Goal: Check status: Check status

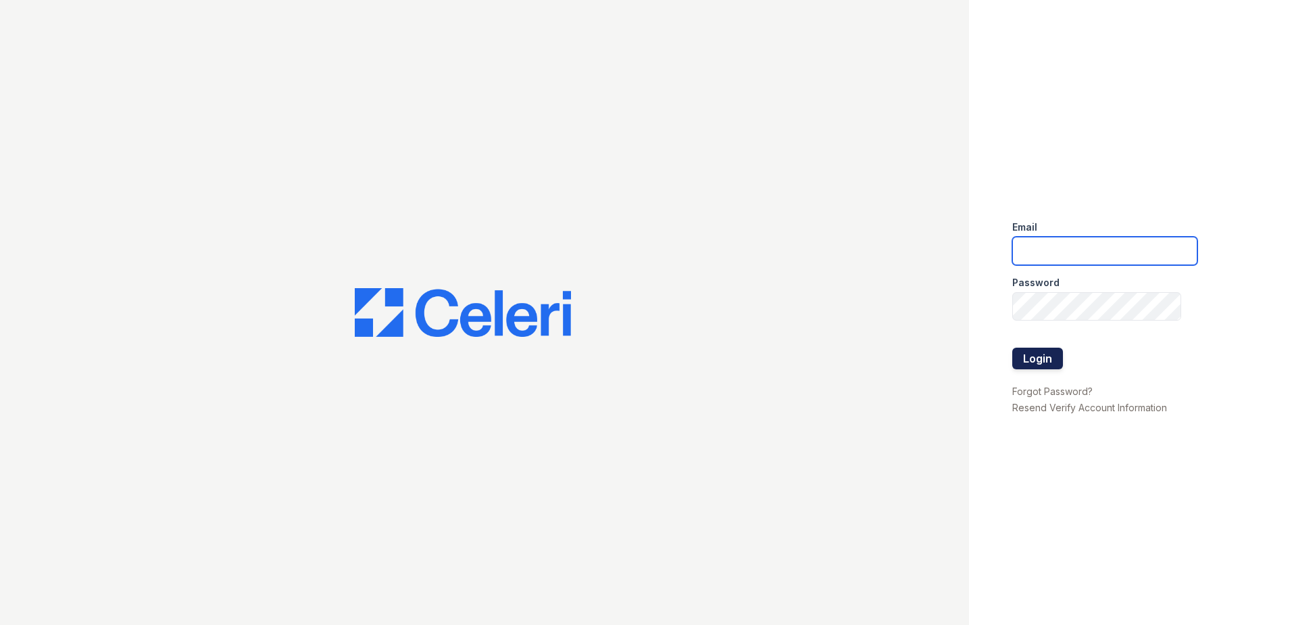
type input "[EMAIL_ADDRESS][DOMAIN_NAME]"
click at [1040, 362] on button "Login" at bounding box center [1038, 358] width 51 height 22
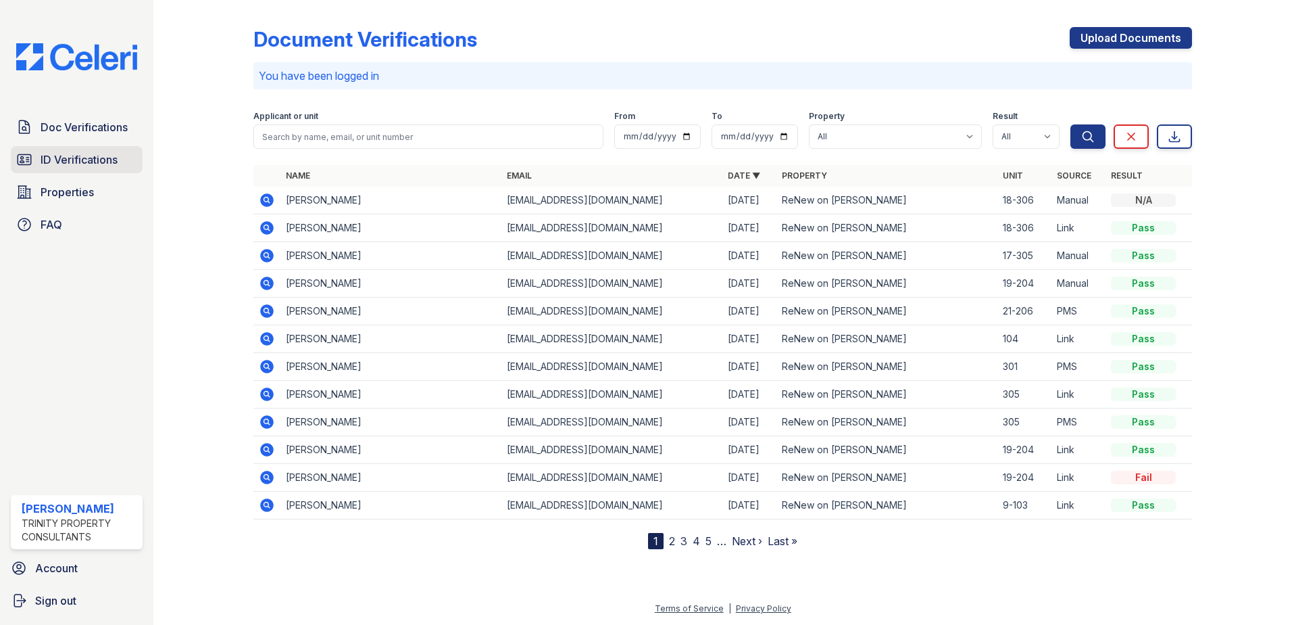
drag, startPoint x: 142, startPoint y: 158, endPoint x: 112, endPoint y: 157, distance: 30.4
click at [141, 158] on link "ID Verifications" at bounding box center [77, 159] width 132 height 27
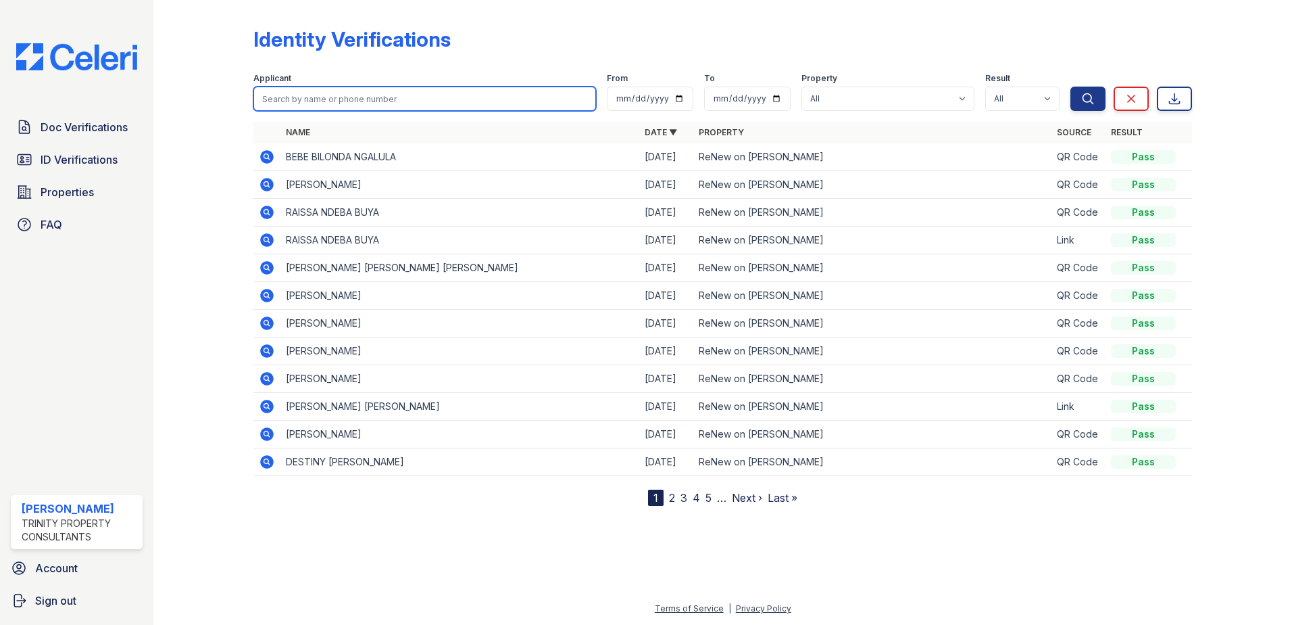
click at [321, 103] on input "search" at bounding box center [424, 99] width 343 height 24
type input "[PERSON_NAME]"
click at [1071, 87] on button "Search" at bounding box center [1088, 99] width 35 height 24
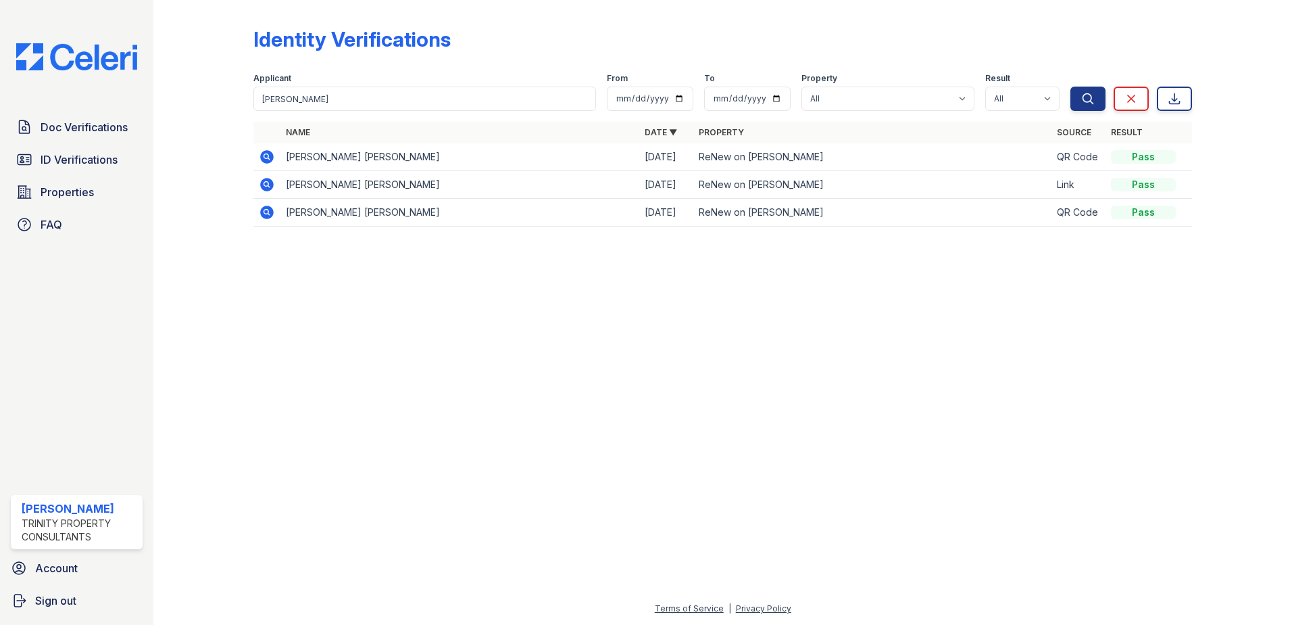
click at [269, 185] on icon at bounding box center [267, 184] width 16 height 16
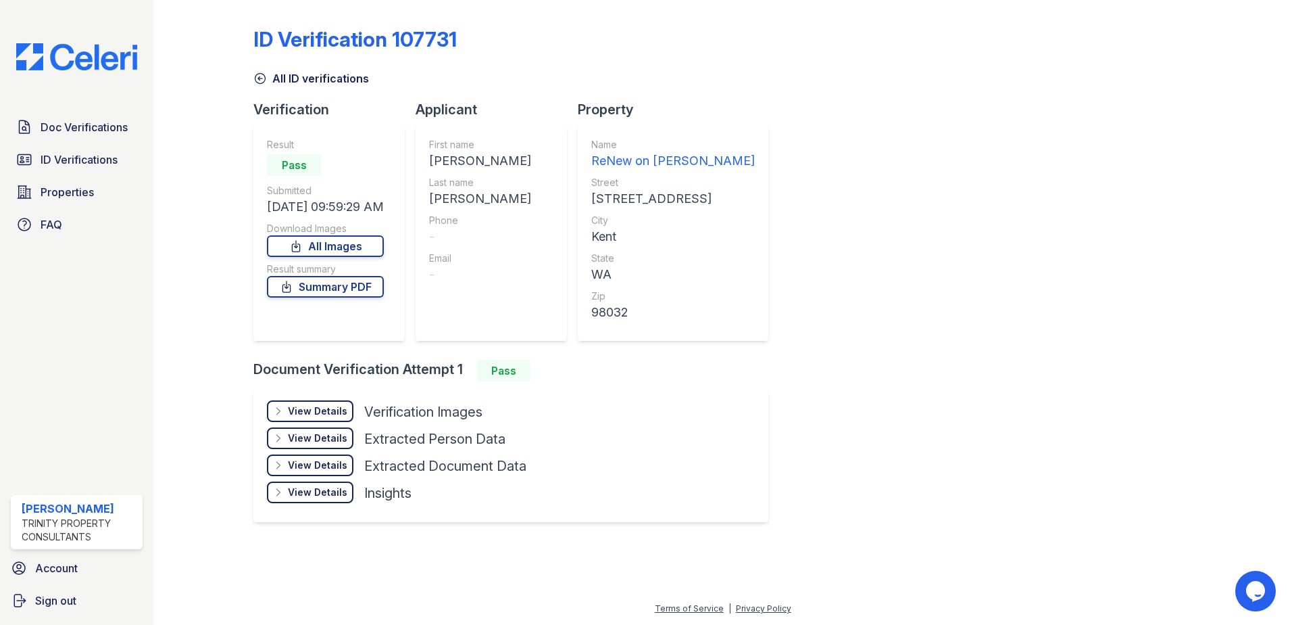
click at [334, 409] on div "View Details" at bounding box center [317, 411] width 59 height 14
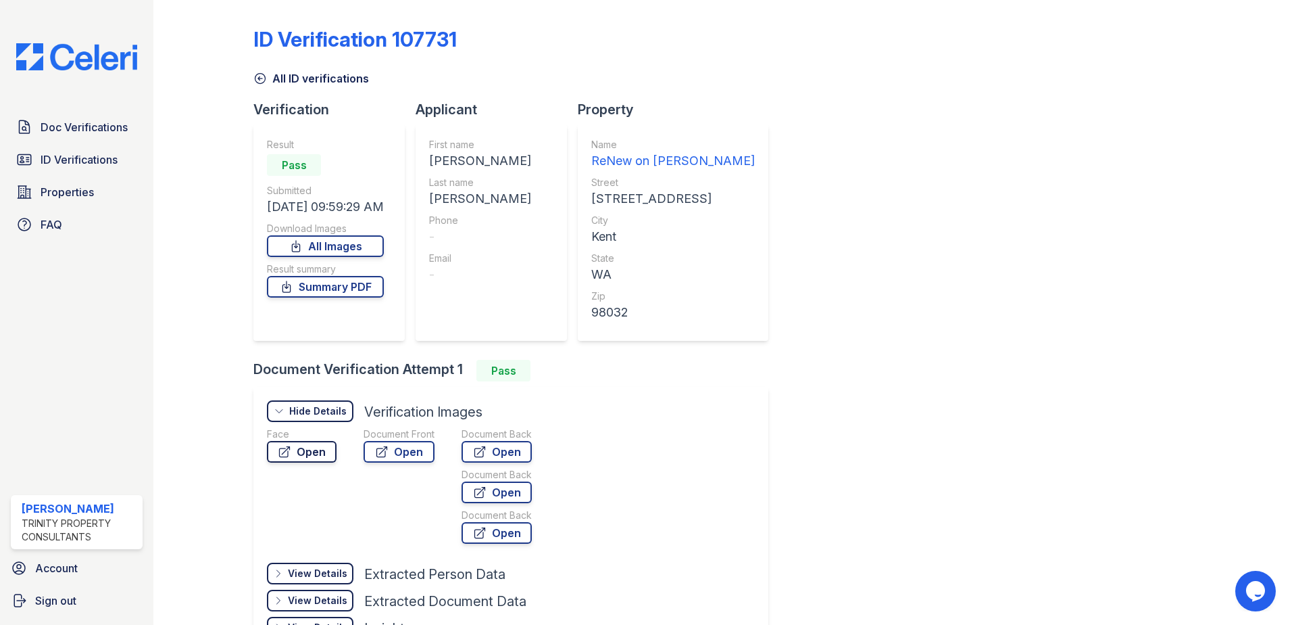
click at [317, 458] on link "Open" at bounding box center [302, 452] width 70 height 22
click at [295, 449] on link "Open" at bounding box center [302, 452] width 70 height 22
